Goal: Check status: Check status

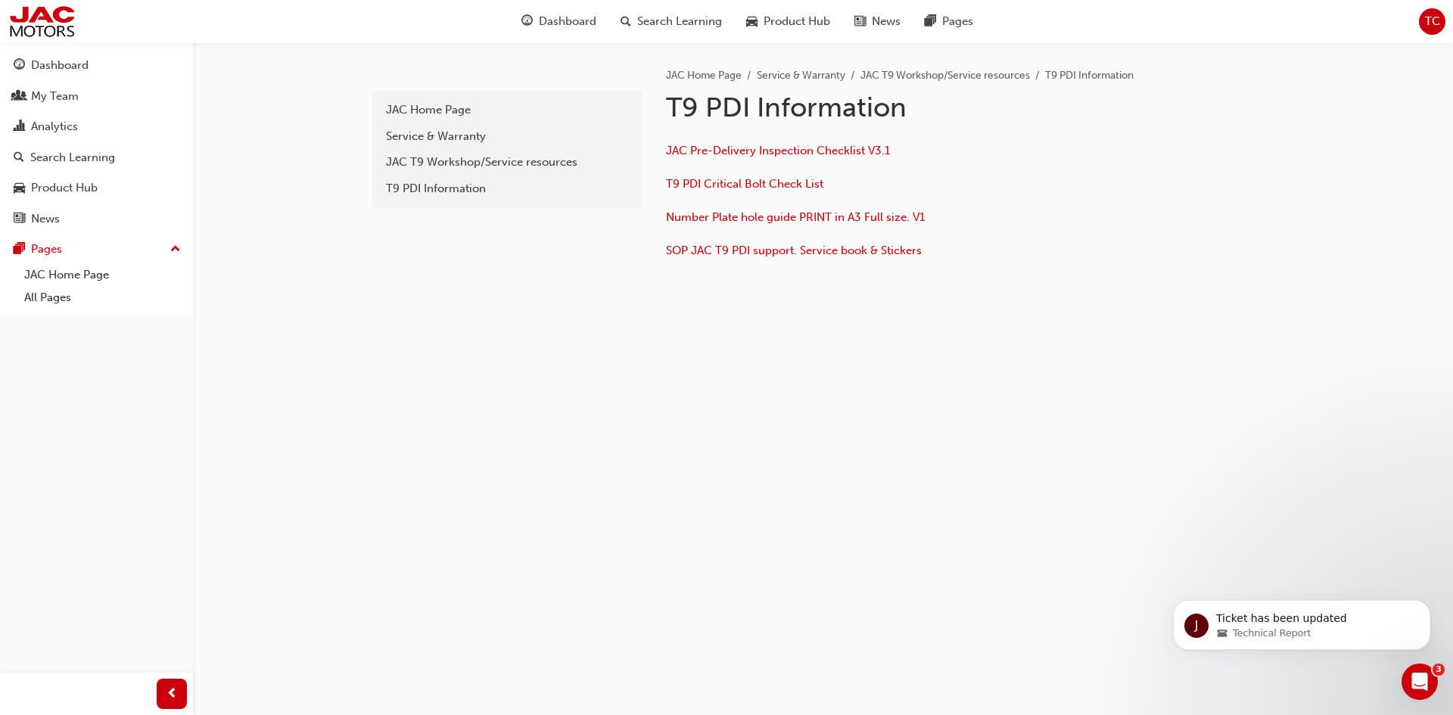
click at [1365, 602] on body "J Ticket has been updated Technical Report" at bounding box center [1301, 589] width 291 height 157
click at [1312, 630] on div "Technical Report" at bounding box center [1313, 634] width 195 height 14
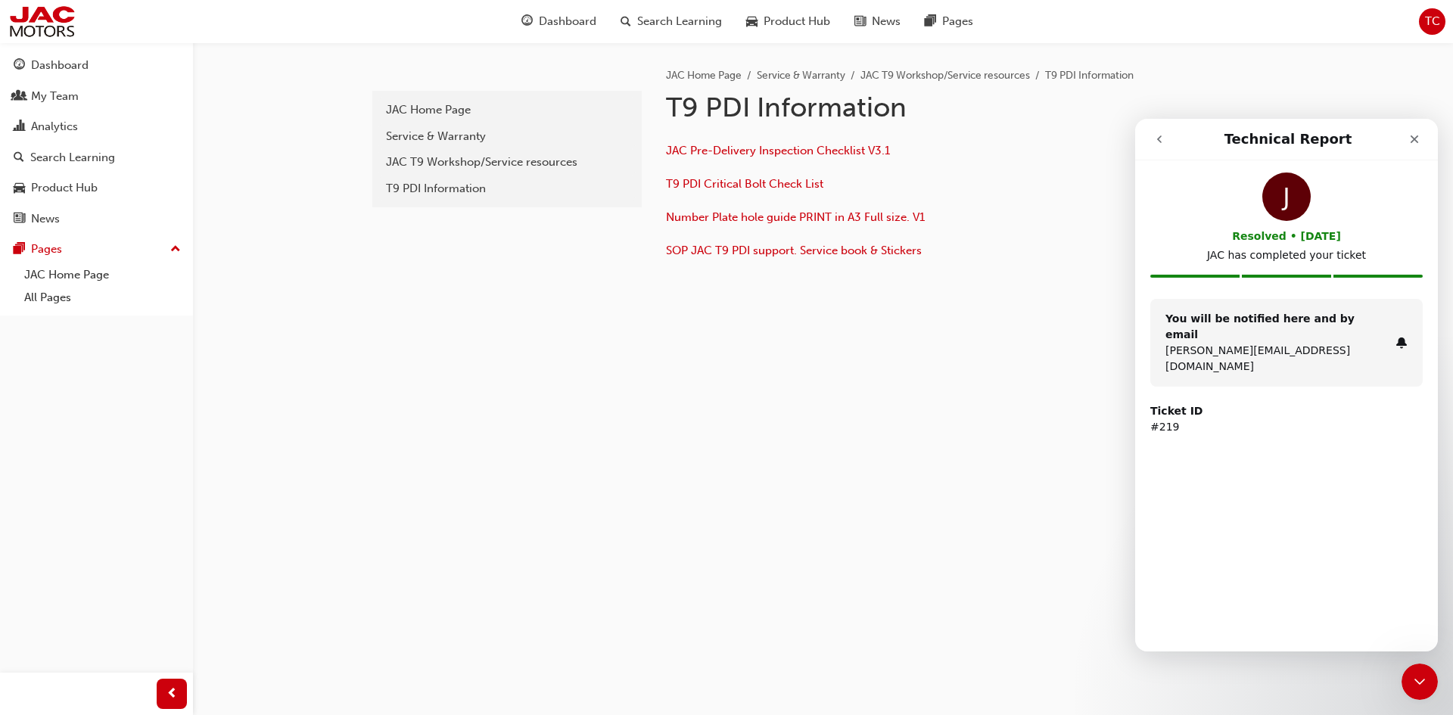
click at [1164, 141] on icon "go back" at bounding box center [1159, 139] width 12 height 12
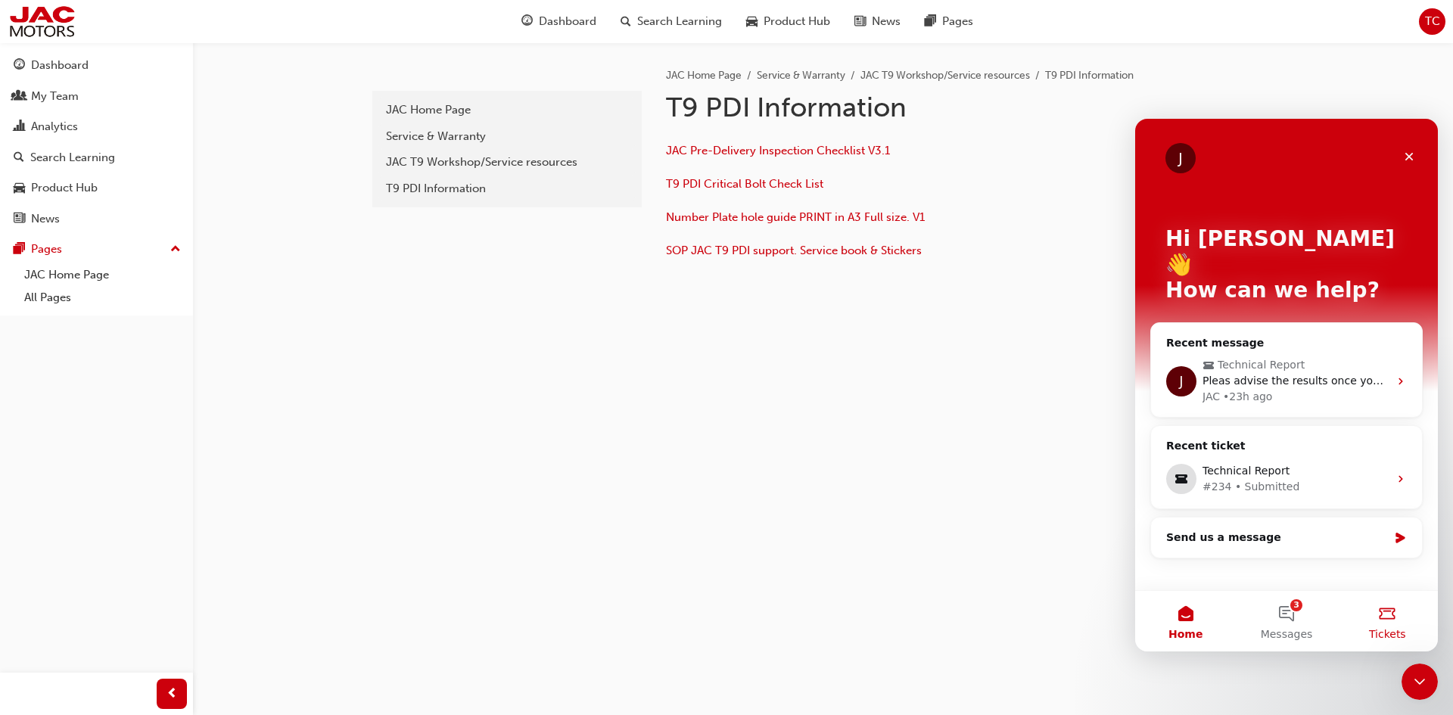
click at [1381, 618] on button "Tickets" at bounding box center [1387, 621] width 101 height 61
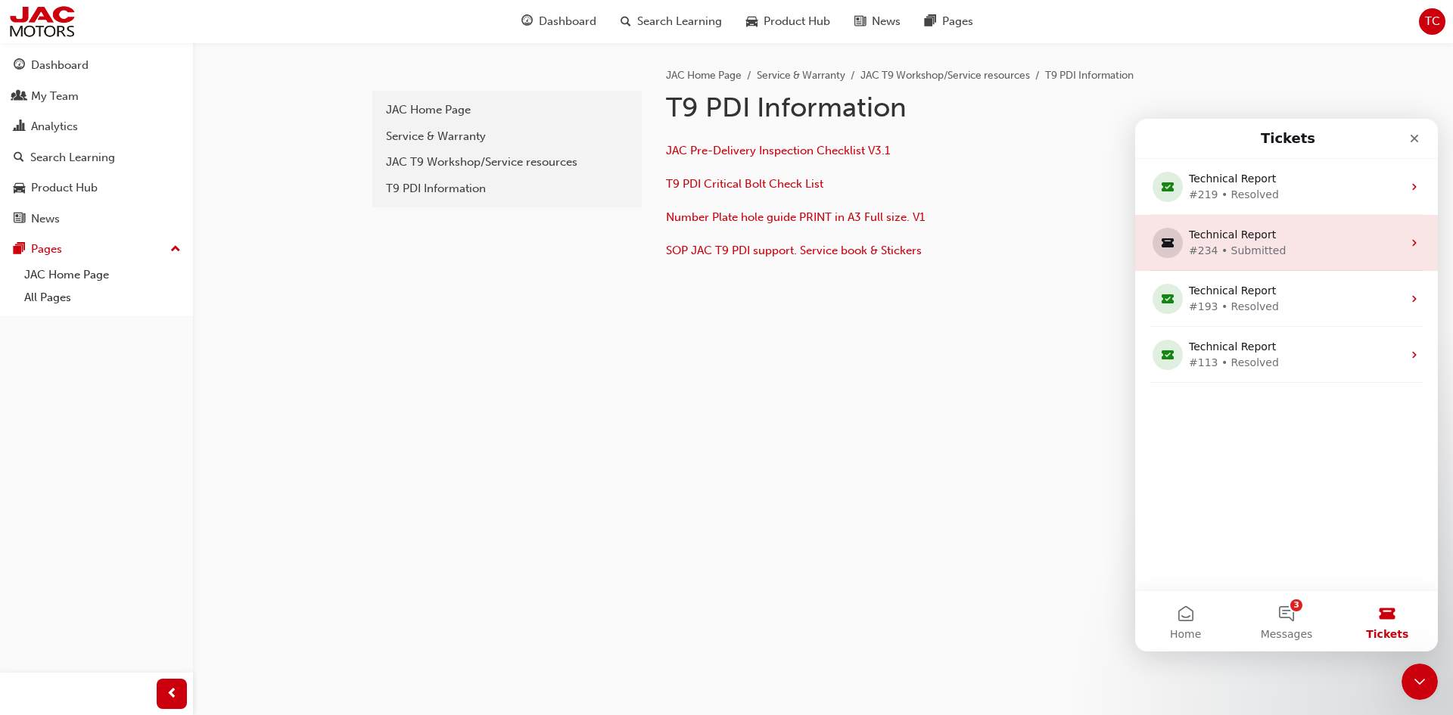
click at [1220, 253] on div "#234 • Submitted" at bounding box center [1283, 251] width 189 height 16
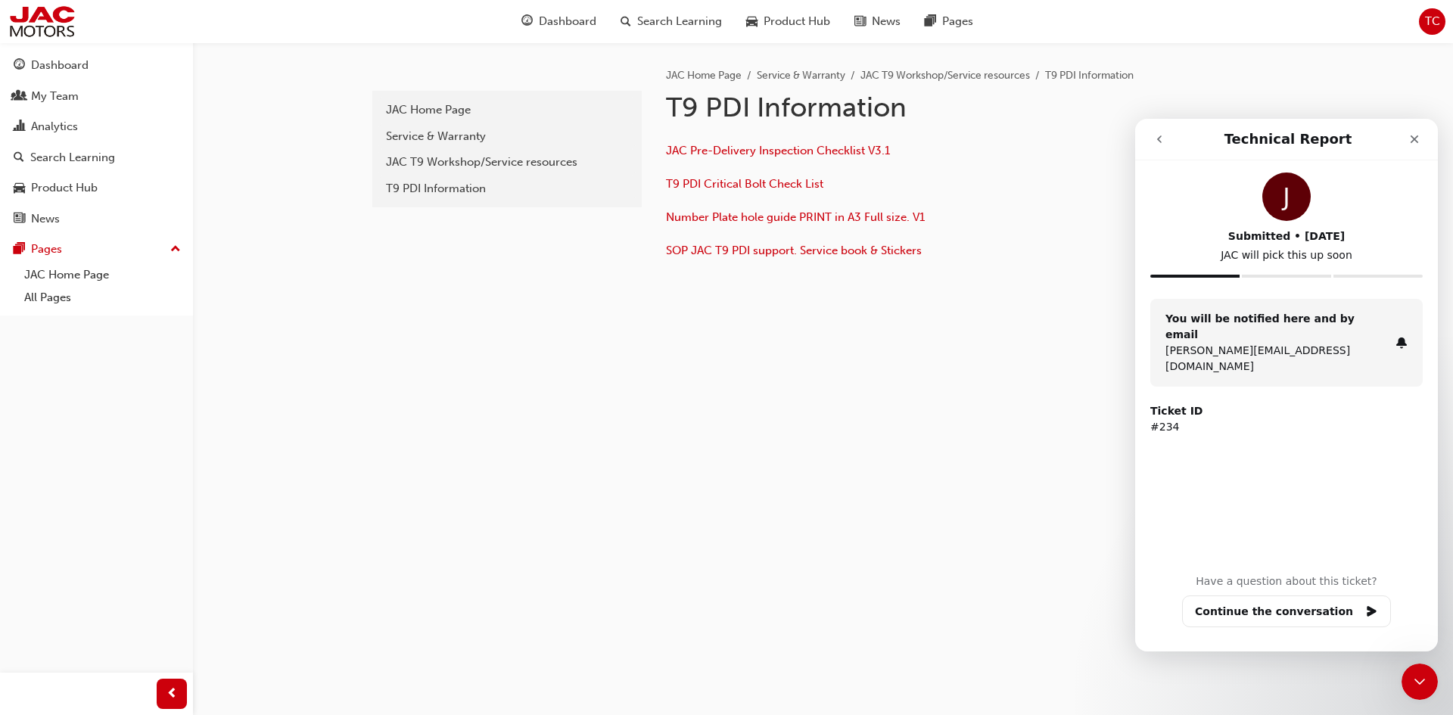
click at [1158, 140] on icon "go back" at bounding box center [1159, 139] width 5 height 8
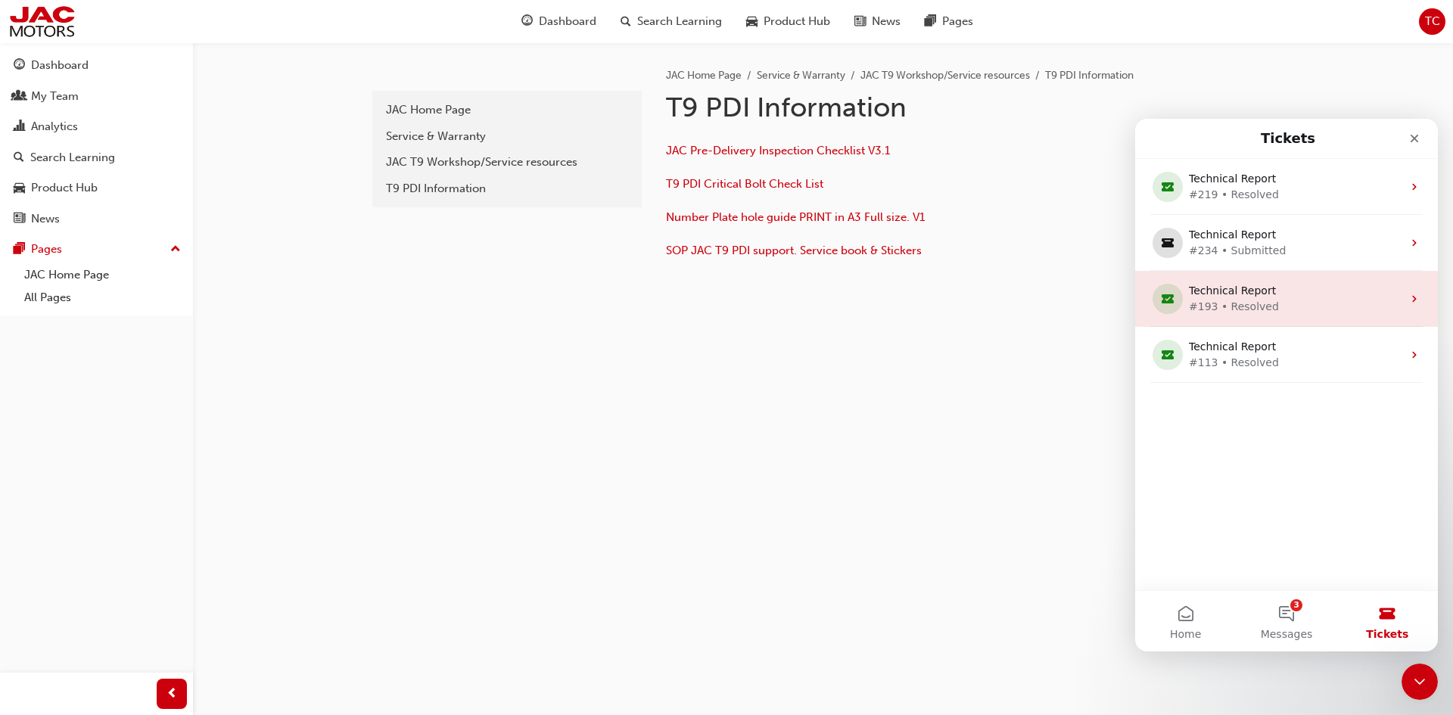
click at [1240, 299] on div "#193 • Resolved" at bounding box center [1283, 307] width 189 height 16
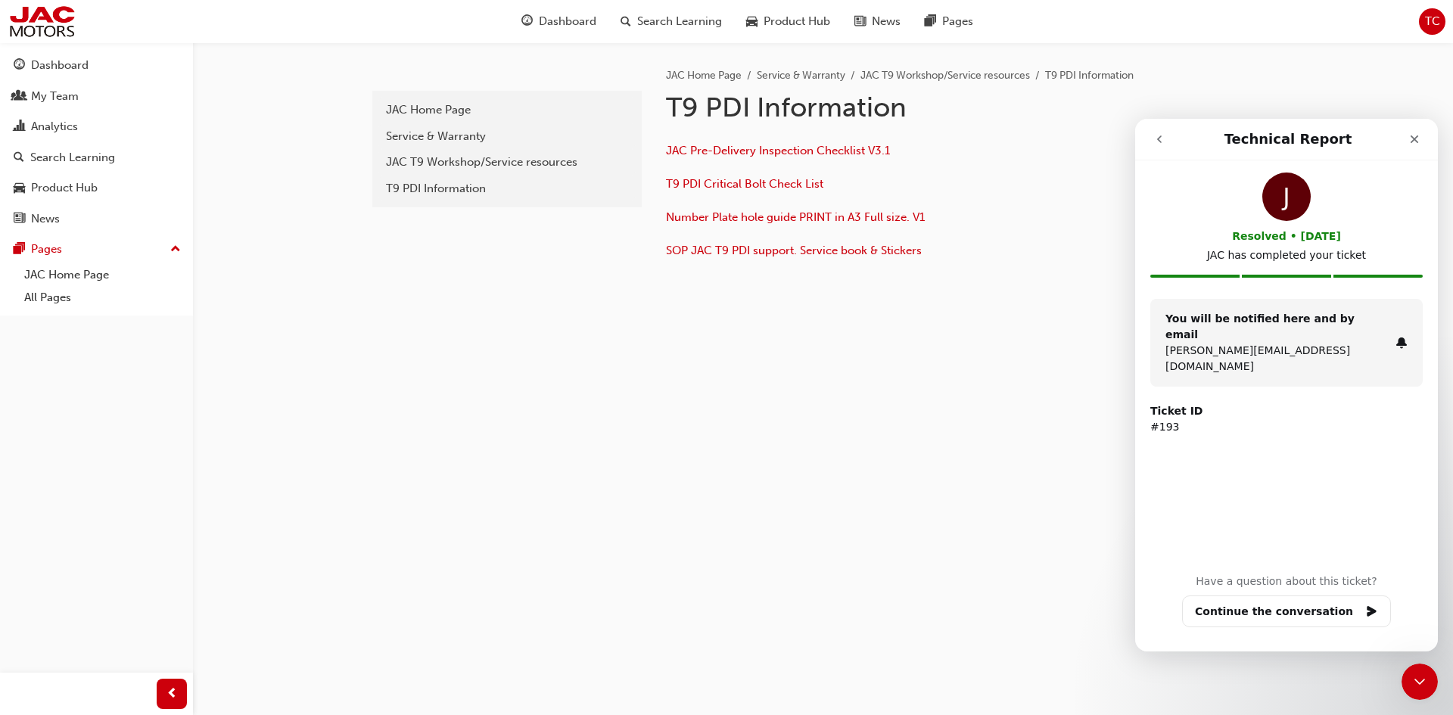
click at [1162, 141] on icon "go back" at bounding box center [1159, 139] width 12 height 12
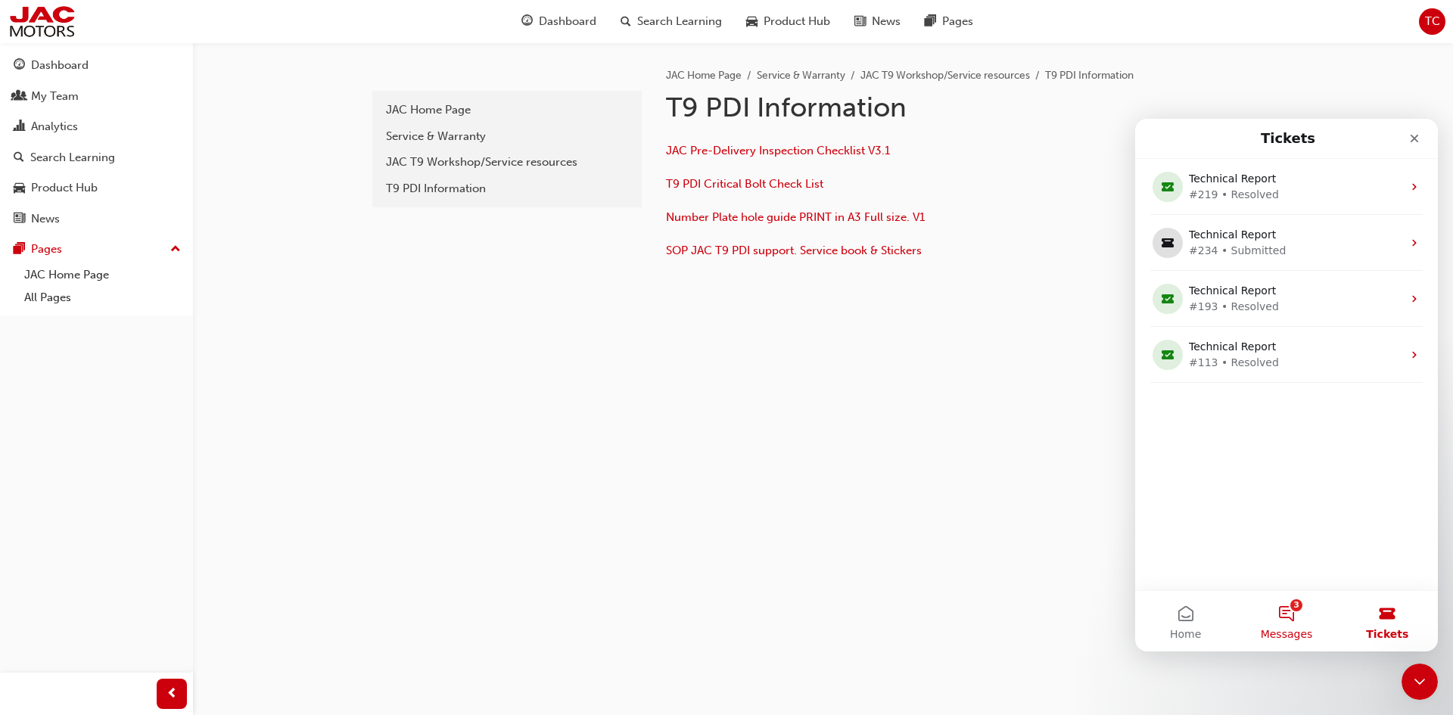
click at [1302, 621] on button "3 Messages" at bounding box center [1286, 621] width 101 height 61
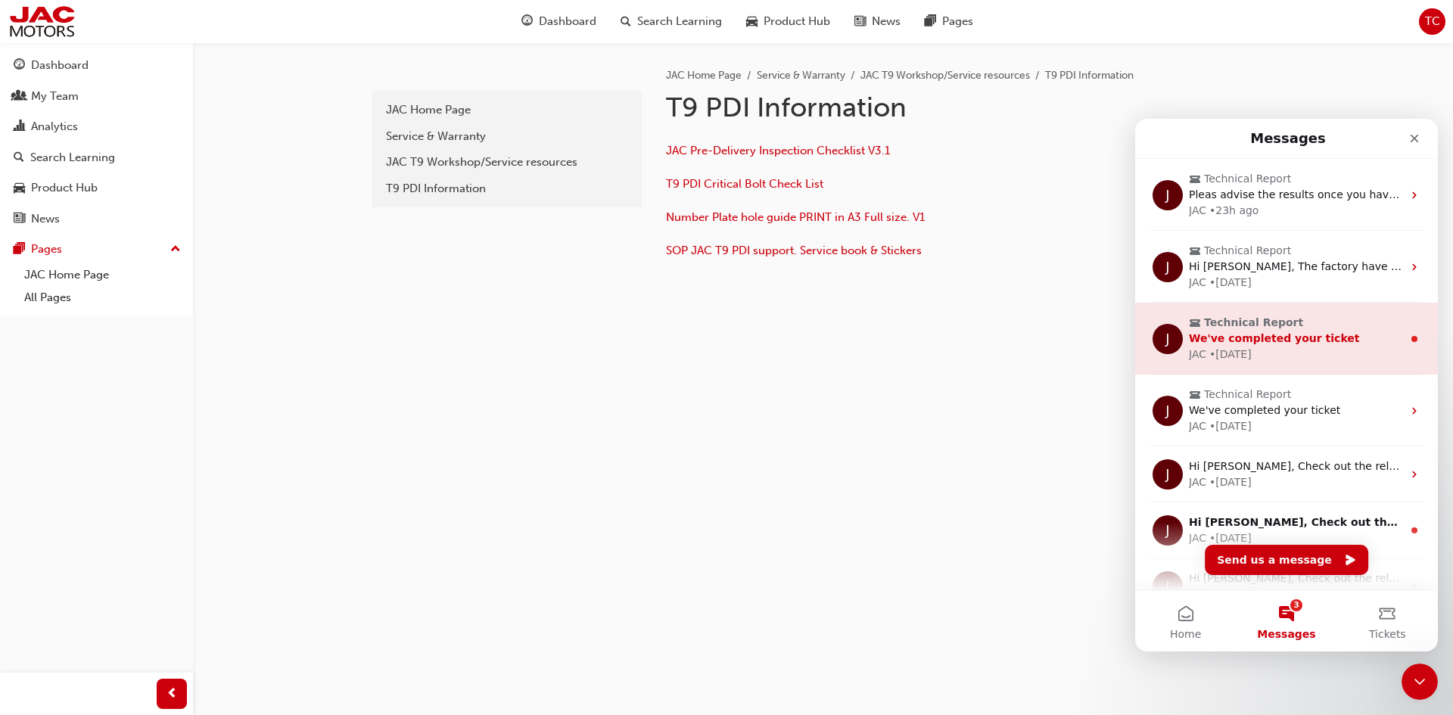
click at [1284, 349] on div "JAC • [DATE]" at bounding box center [1295, 355] width 213 height 16
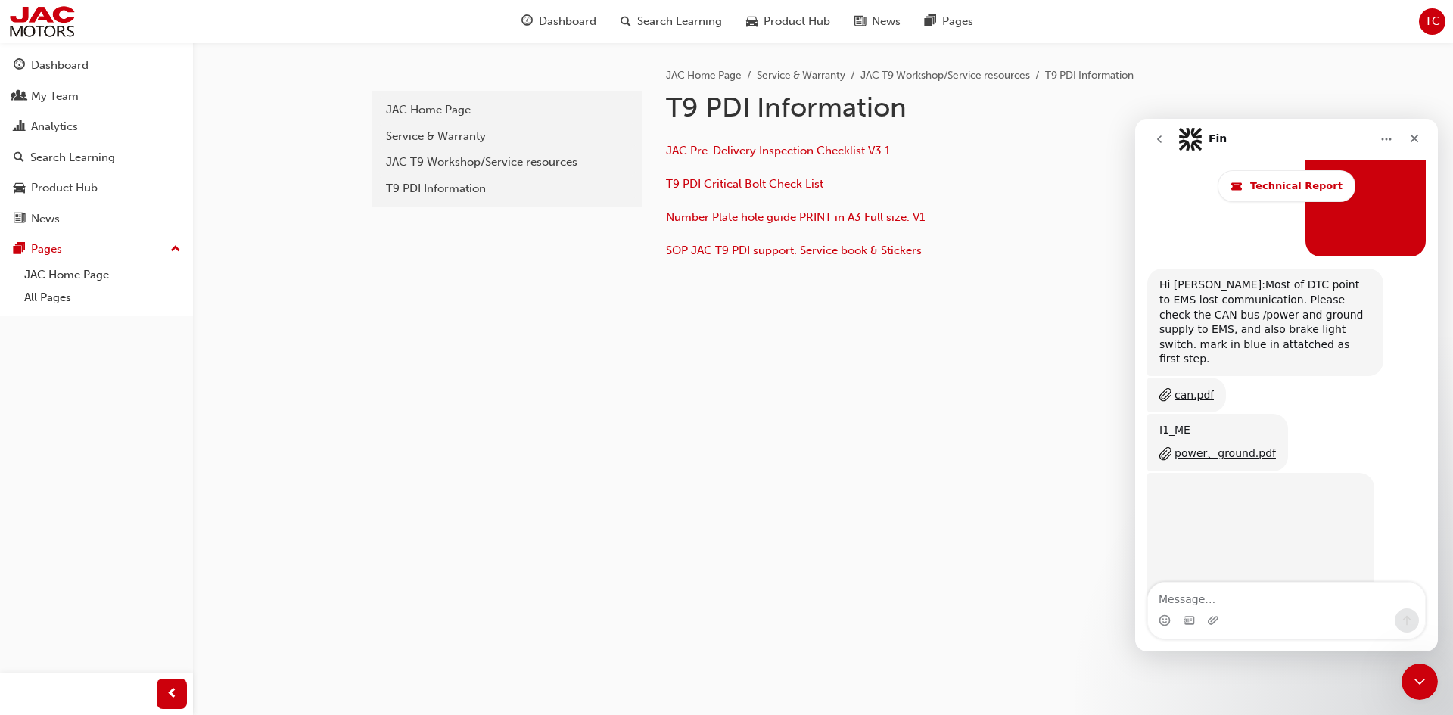
scroll to position [10667, 0]
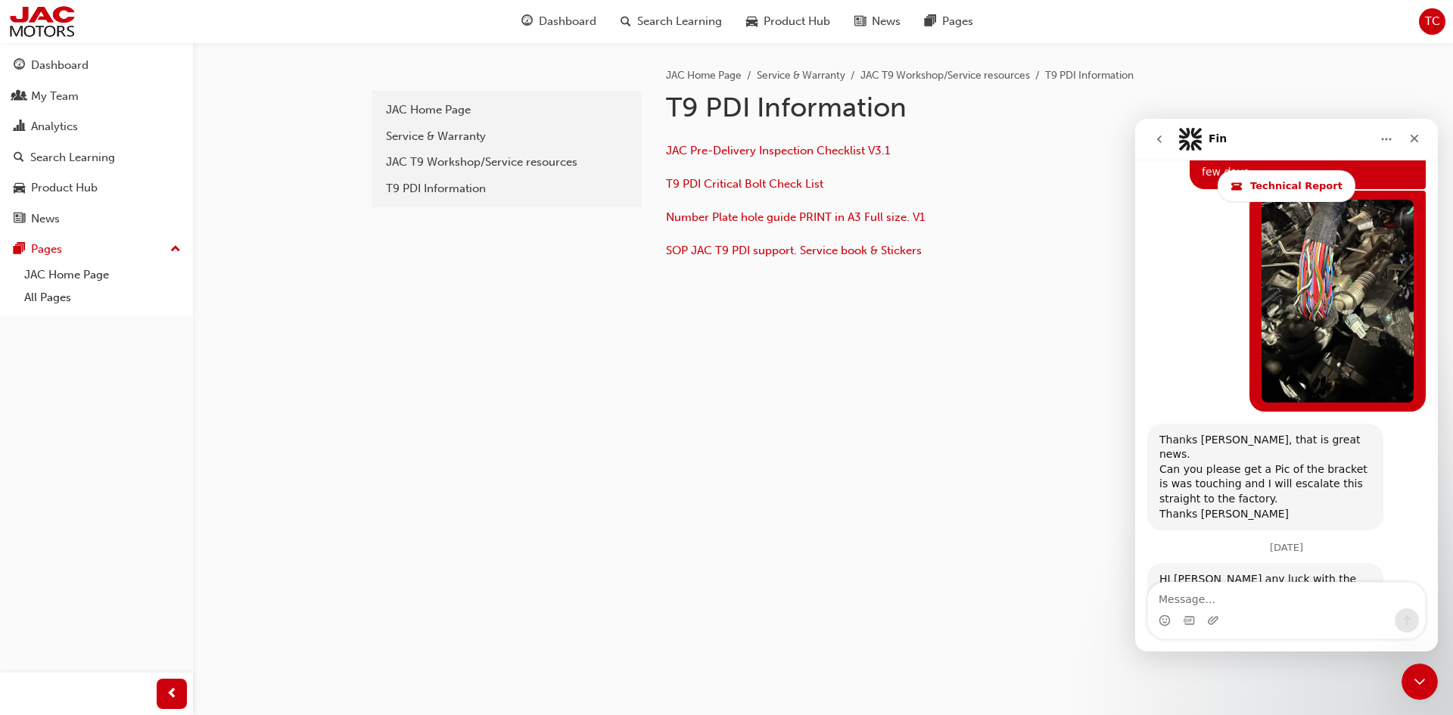
drag, startPoint x: 1433, startPoint y: 176, endPoint x: 2573, endPoint y: 708, distance: 1257.8
